Goal: Navigation & Orientation: Find specific page/section

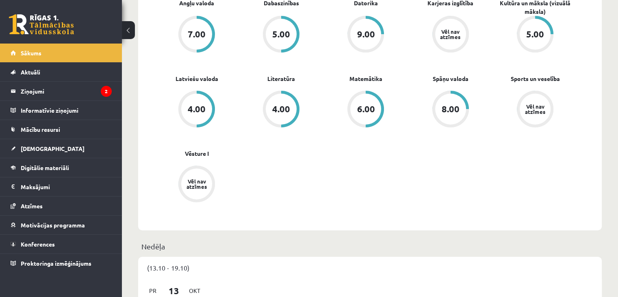
scroll to position [285, 0]
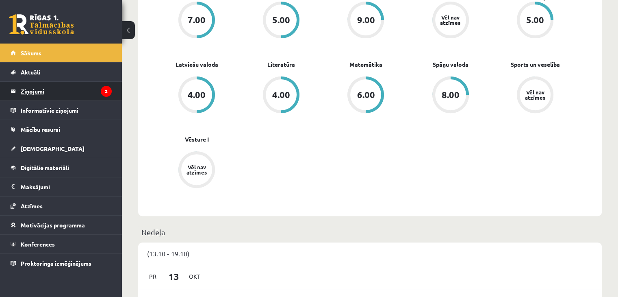
click at [68, 90] on legend "Ziņojumi 2" at bounding box center [66, 91] width 91 height 19
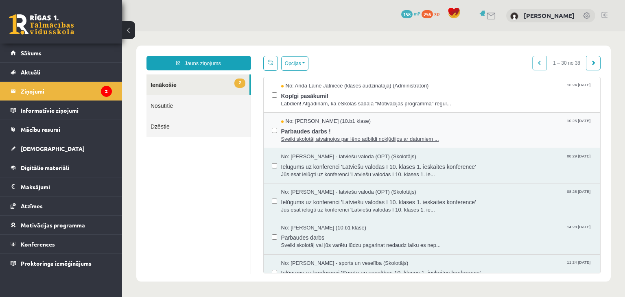
click at [355, 128] on span "Parbaudes darbs !" at bounding box center [436, 130] width 311 height 10
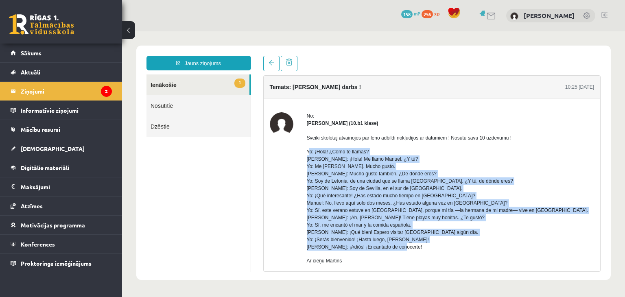
drag, startPoint x: 307, startPoint y: 152, endPoint x: 426, endPoint y: 246, distance: 151.3
click at [426, 246] on p "Yo: ¡Hola! ¿Cómo te llamas? Manuel: ¡Hola! Me llamo Manuel. ¿Y tú? Yo: Me llamo…" at bounding box center [447, 199] width 281 height 102
copy p "o: ¡Hola! ¿Cómo te llamas? Manuel: ¡Hola! Me llamo Manuel. ¿Y tú? Yo: Me llamo …"
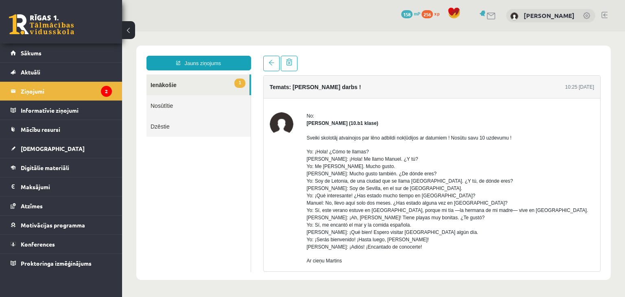
drag, startPoint x: 173, startPoint y: 187, endPoint x: 174, endPoint y: 183, distance: 4.1
click at [174, 186] on ul "1 Ienākošie Nosūtītie Dzēstie" at bounding box center [198, 173] width 104 height 198
click at [195, 98] on link "Nosūtītie" at bounding box center [198, 105] width 104 height 21
click at [197, 87] on link "1 Ienākošie" at bounding box center [197, 84] width 103 height 21
click at [200, 101] on link "Nosūtītie" at bounding box center [198, 105] width 104 height 21
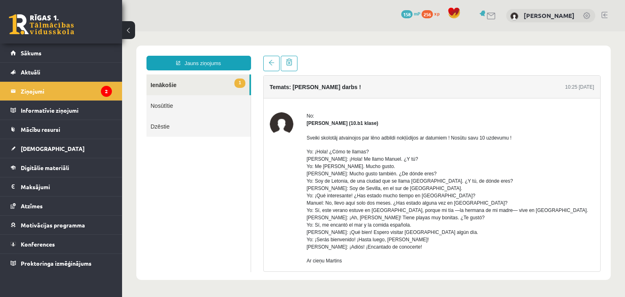
scroll to position [41, 0]
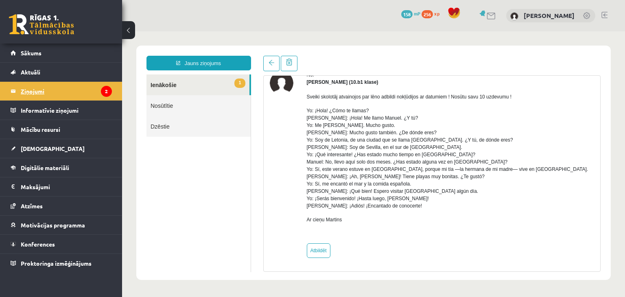
click at [81, 91] on legend "Ziņojumi 2" at bounding box center [66, 91] width 91 height 19
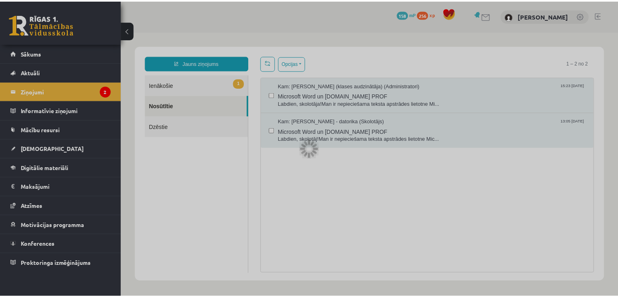
scroll to position [0, 0]
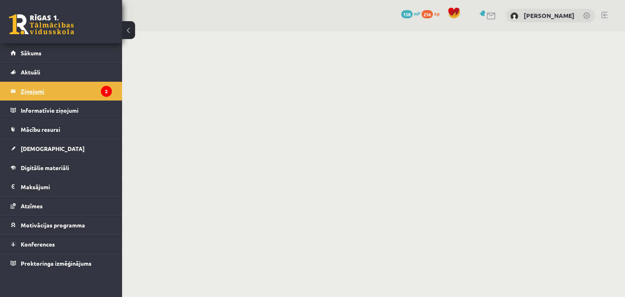
click at [88, 93] on legend "Ziņojumi 2" at bounding box center [66, 91] width 91 height 19
click at [90, 75] on link "Aktuāli" at bounding box center [61, 72] width 101 height 19
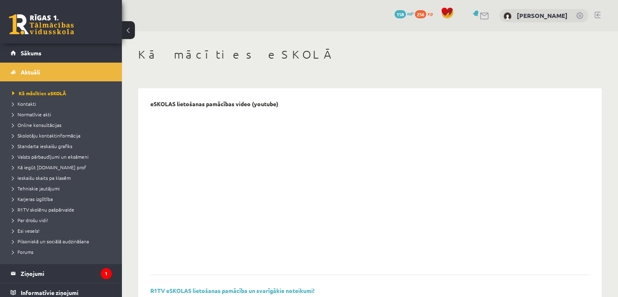
scroll to position [157, 0]
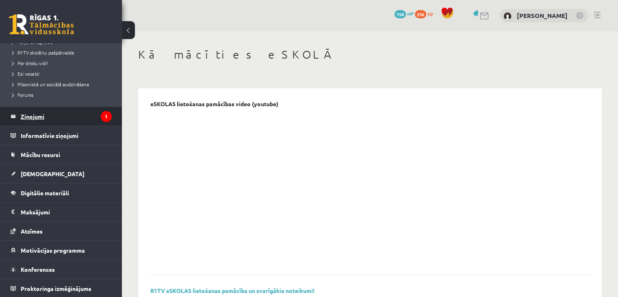
click at [66, 119] on legend "Ziņojumi 1" at bounding box center [66, 116] width 91 height 19
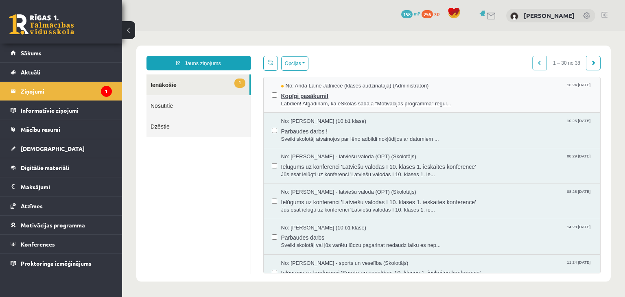
click at [355, 96] on span "Kopīgi pasākumi!" at bounding box center [436, 95] width 311 height 10
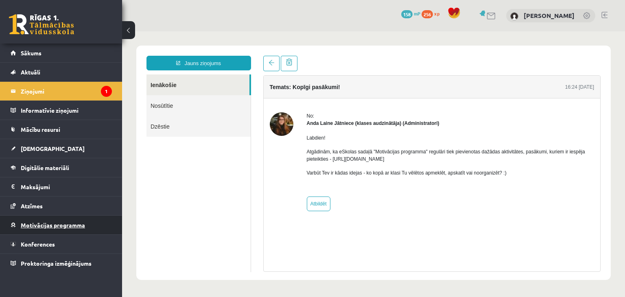
click at [84, 216] on link "Motivācijas programma" at bounding box center [61, 225] width 101 height 19
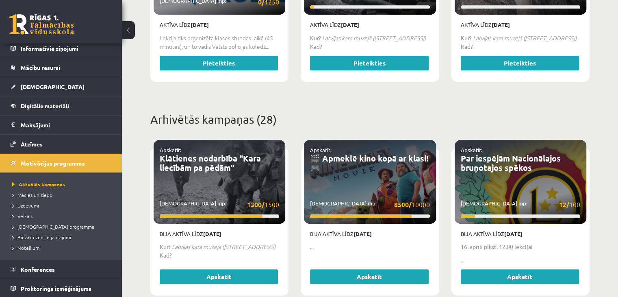
scroll to position [529, 0]
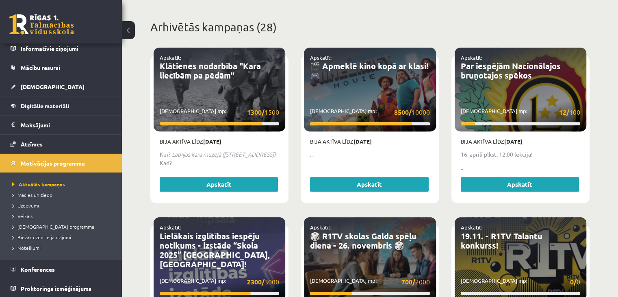
drag, startPoint x: 281, startPoint y: 207, endPoint x: 384, endPoint y: -35, distance: 262.7
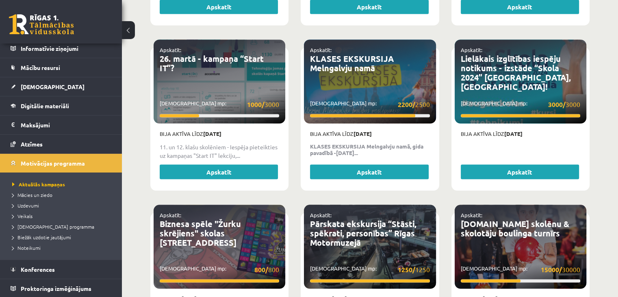
scroll to position [1626, 0]
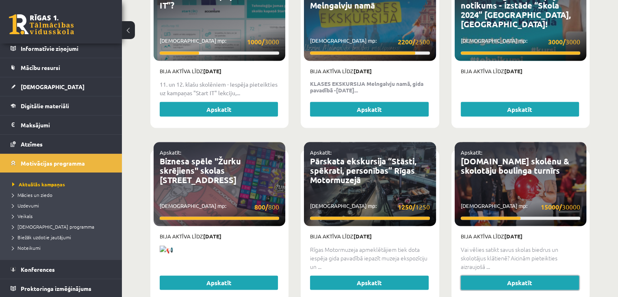
click at [492, 276] on link "Apskatīt" at bounding box center [520, 283] width 118 height 15
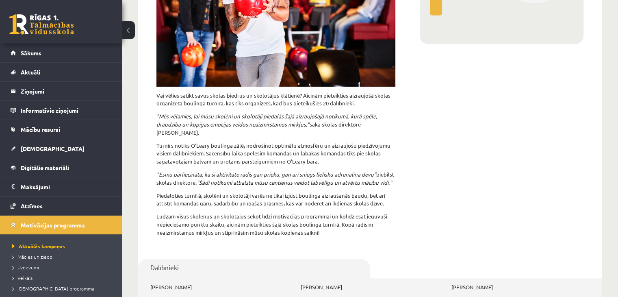
scroll to position [41, 0]
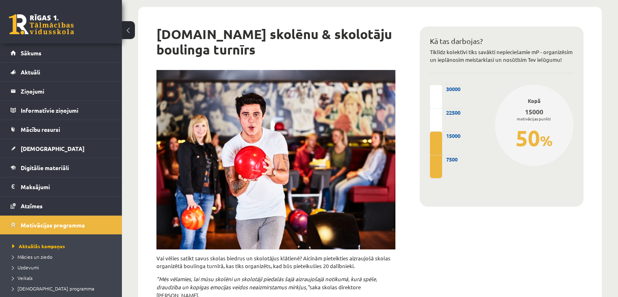
drag, startPoint x: 303, startPoint y: 59, endPoint x: 503, endPoint y: 220, distance: 257.3
click at [503, 221] on div "Kā tas darbojas? Tiklīdz kolektīvi tiks savākti nepieciešamie mP - organizēsim …" at bounding box center [502, 212] width 188 height 387
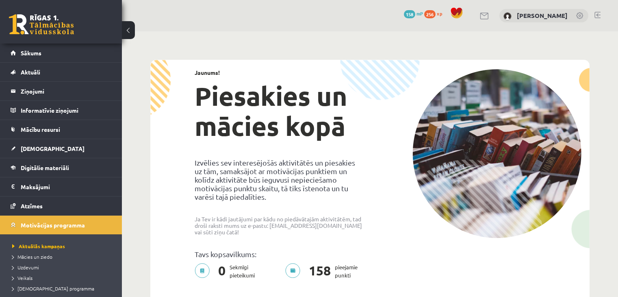
scroll to position [1626, 0]
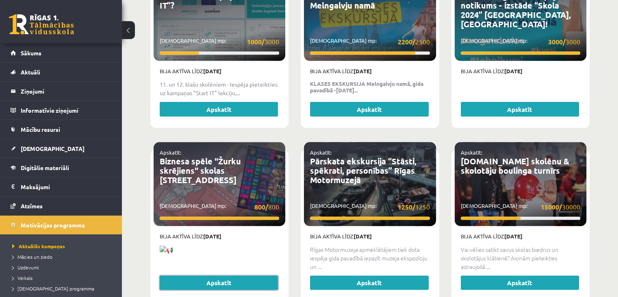
click at [220, 276] on link "Apskatīt" at bounding box center [219, 283] width 118 height 15
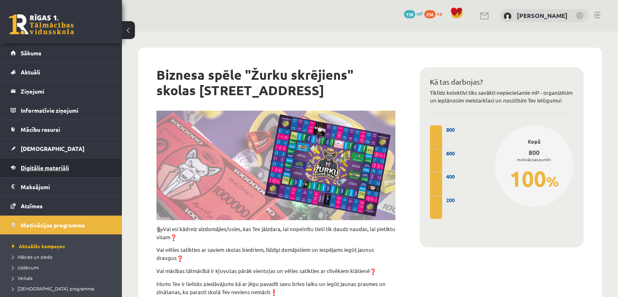
click at [50, 166] on span "Digitālie materiāli" at bounding box center [45, 167] width 48 height 7
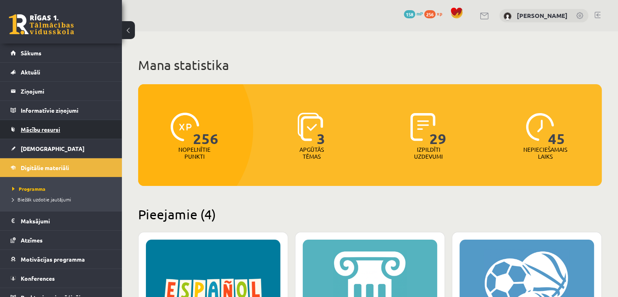
click at [39, 128] on span "Mācību resursi" at bounding box center [40, 129] width 39 height 7
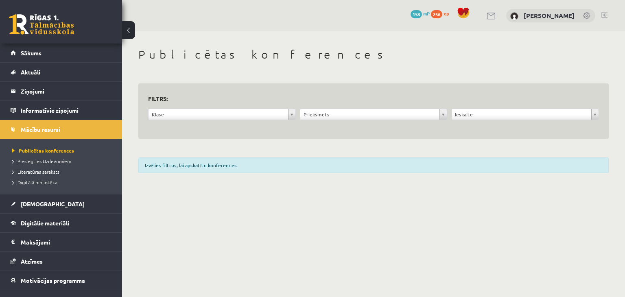
click at [34, 156] on li "Pieslēgties Uzdevumiem" at bounding box center [63, 161] width 102 height 11
click at [41, 158] on span "Pieslēgties Uzdevumiem" at bounding box center [44, 161] width 65 height 7
